Goal: Find specific page/section: Find specific page/section

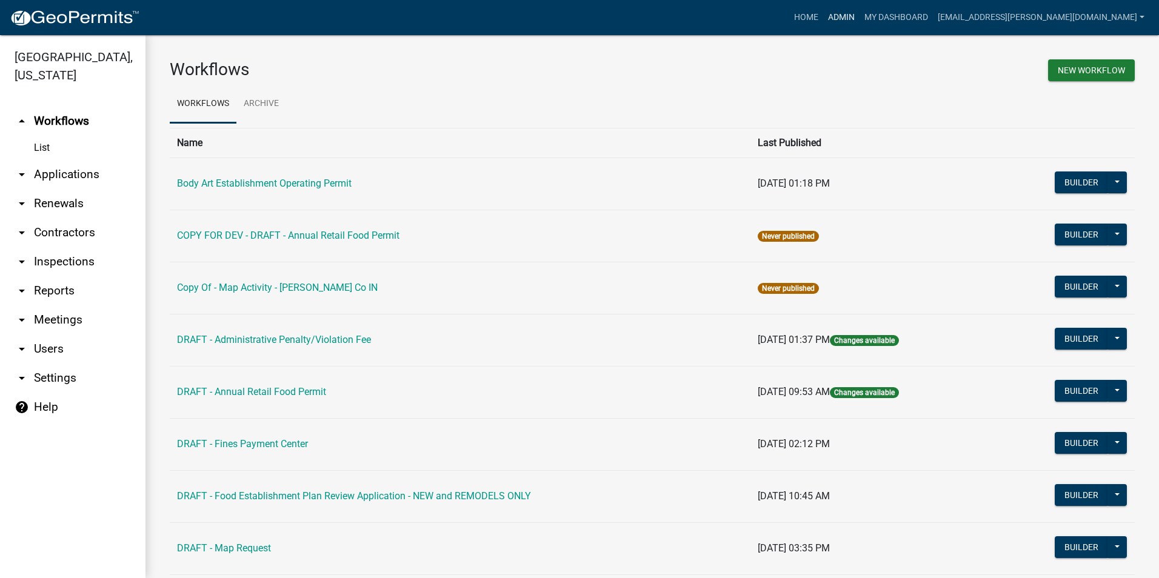
click at [860, 22] on link "Admin" at bounding box center [841, 17] width 36 height 23
click at [860, 15] on link "Admin" at bounding box center [841, 17] width 36 height 23
click at [293, 178] on link "Body Art Establishment Operating Permit" at bounding box center [264, 184] width 175 height 12
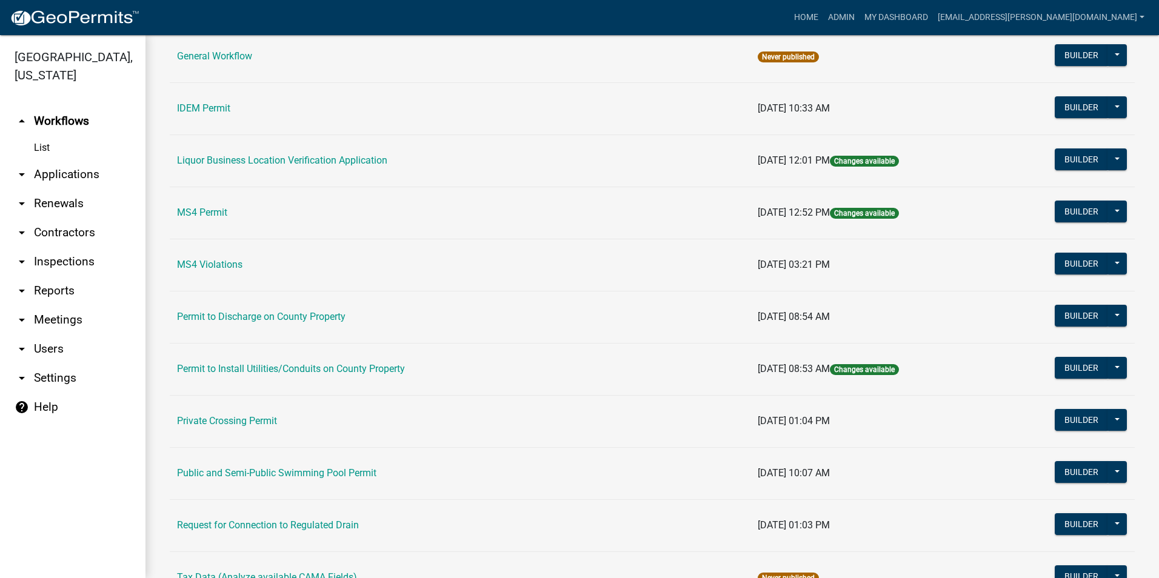
scroll to position [969, 0]
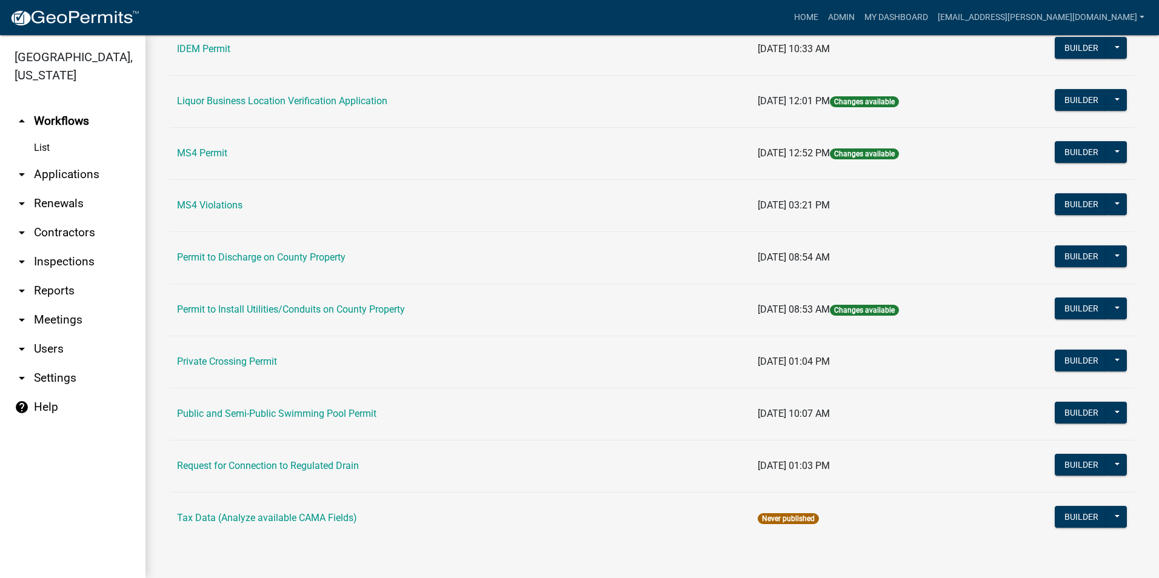
click at [350, 420] on td "Public and Semi-Public Swimming Pool Permit" at bounding box center [460, 414] width 581 height 52
click at [363, 411] on link "Public and Semi-Public Swimming Pool Permit" at bounding box center [276, 414] width 199 height 12
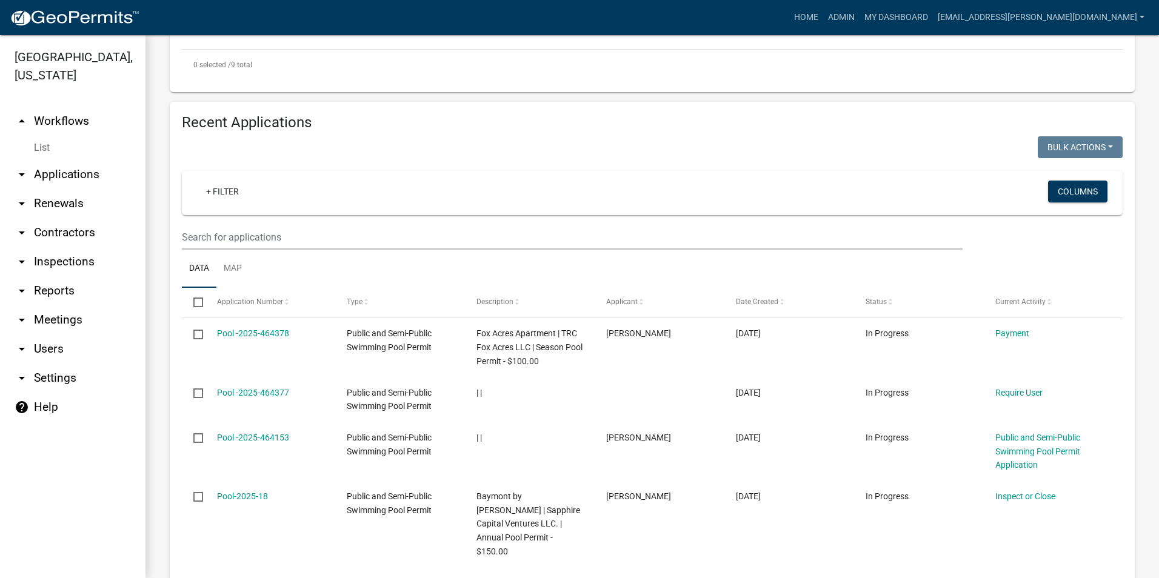
scroll to position [1031, 0]
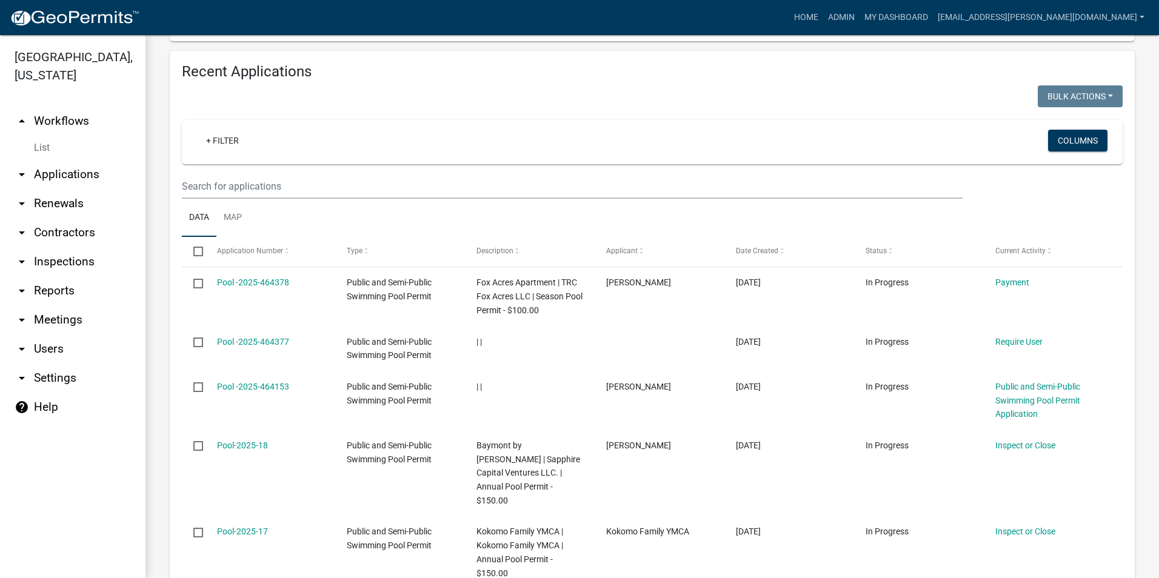
click at [21, 116] on icon "arrow_drop_up" at bounding box center [22, 121] width 15 height 15
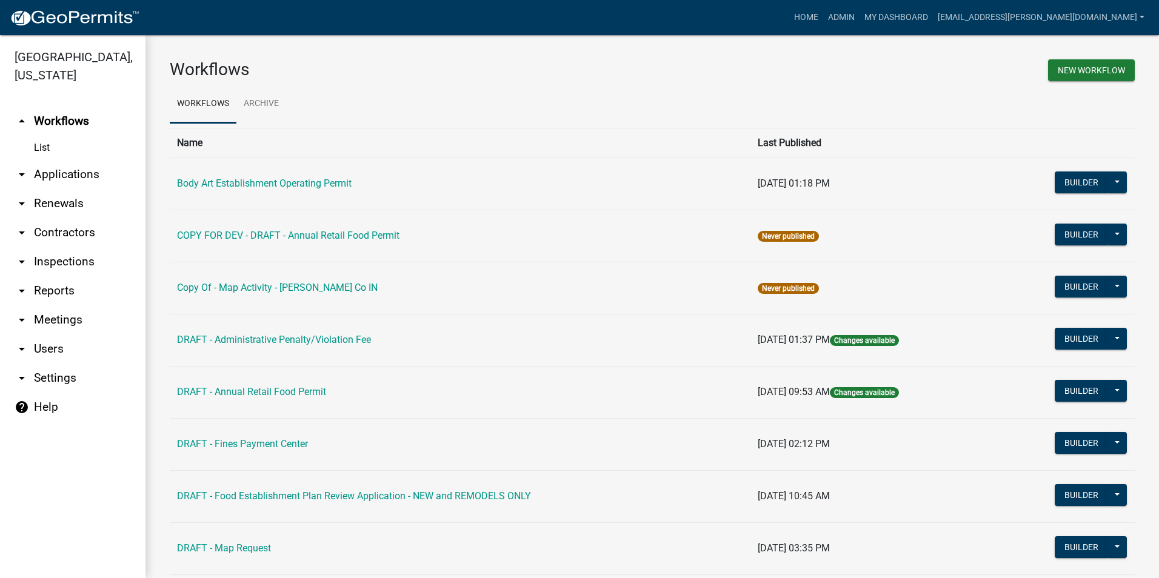
click at [21, 121] on icon "arrow_drop_up" at bounding box center [22, 121] width 15 height 15
click at [44, 142] on link "List" at bounding box center [72, 148] width 145 height 24
click at [305, 181] on link "Body Art Establishment Operating Permit" at bounding box center [264, 184] width 175 height 12
